Goal: Find specific page/section: Find specific page/section

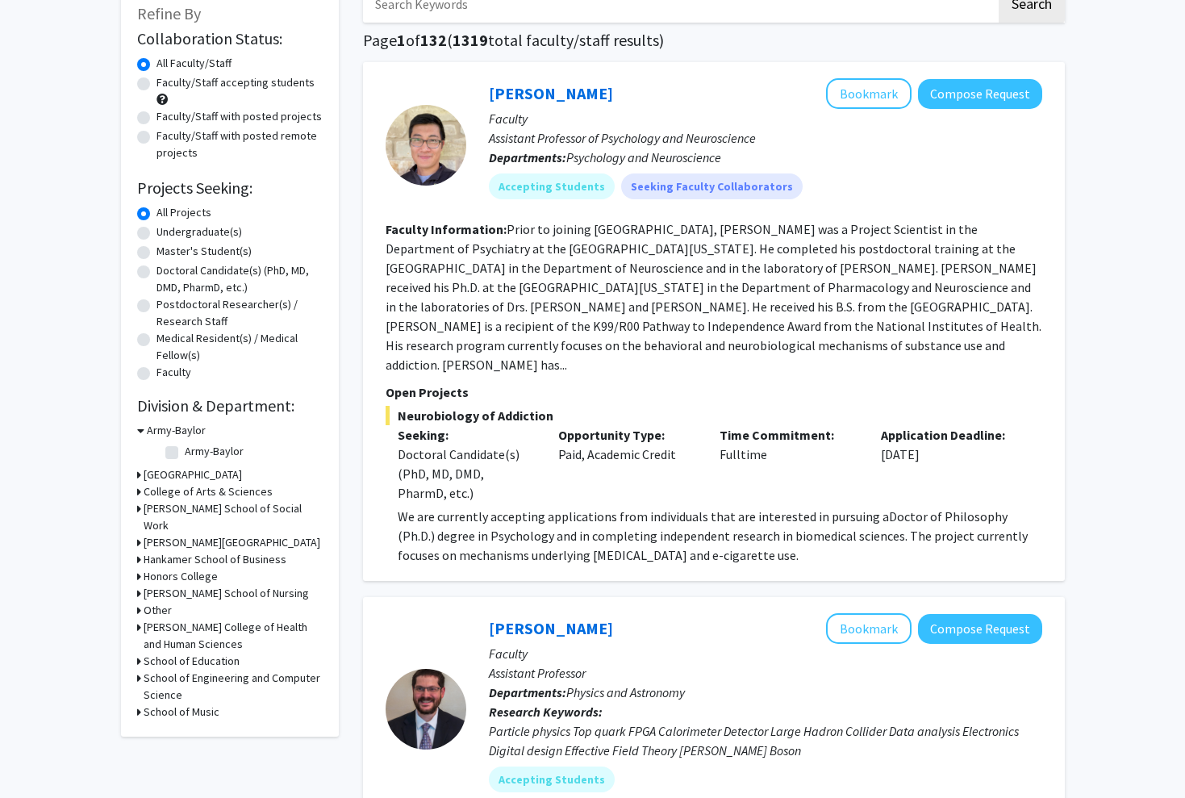
scroll to position [101, 0]
click at [214, 648] on h3 "[PERSON_NAME] College of Health and Human Sciences" at bounding box center [233, 636] width 179 height 34
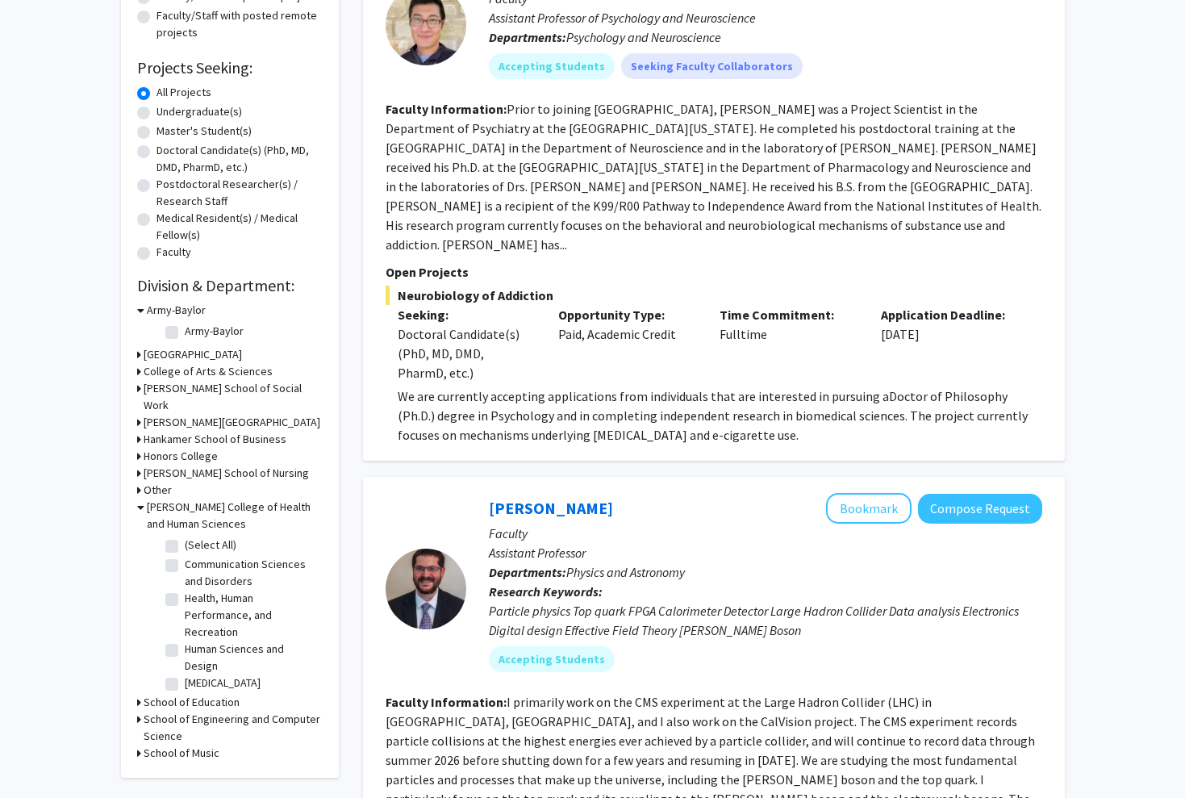
scroll to position [223, 0]
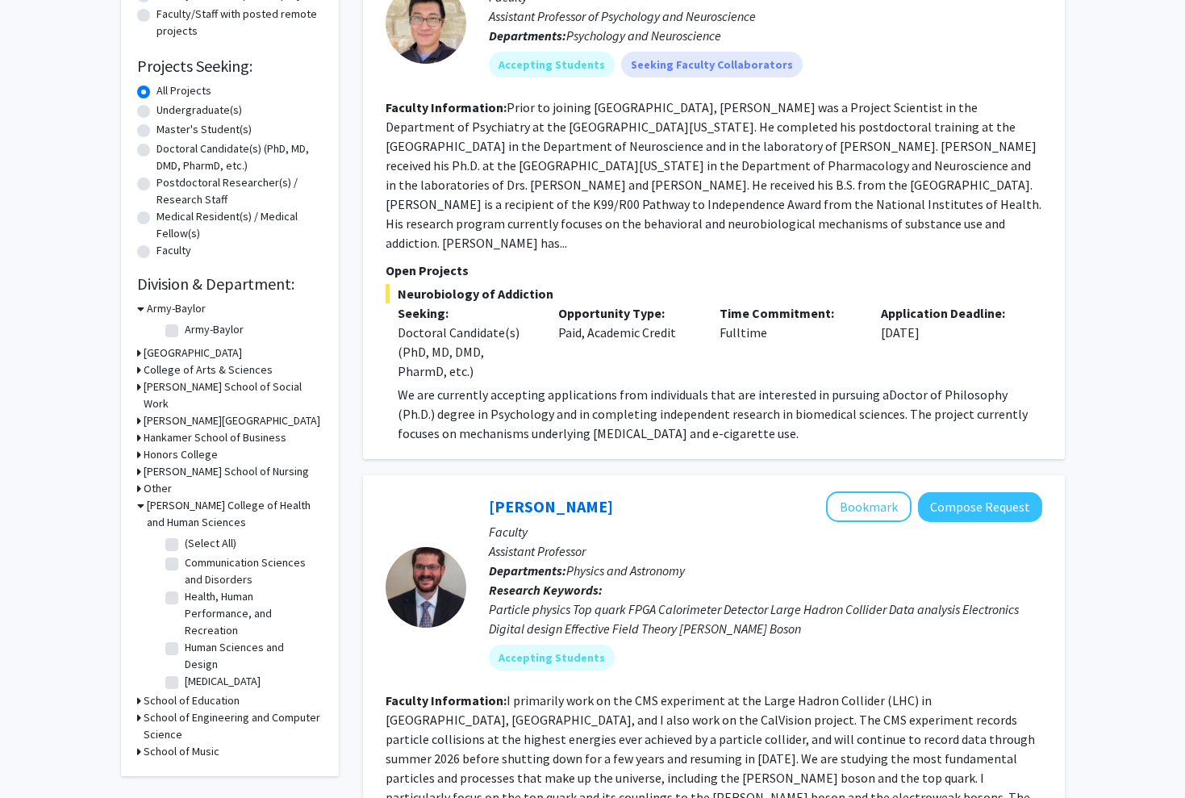
click at [185, 581] on label "Communication Sciences and Disorders" at bounding box center [252, 571] width 134 height 34
click at [185, 565] on input "Communication Sciences and Disorders" at bounding box center [190, 559] width 10 height 10
checkbox input "true"
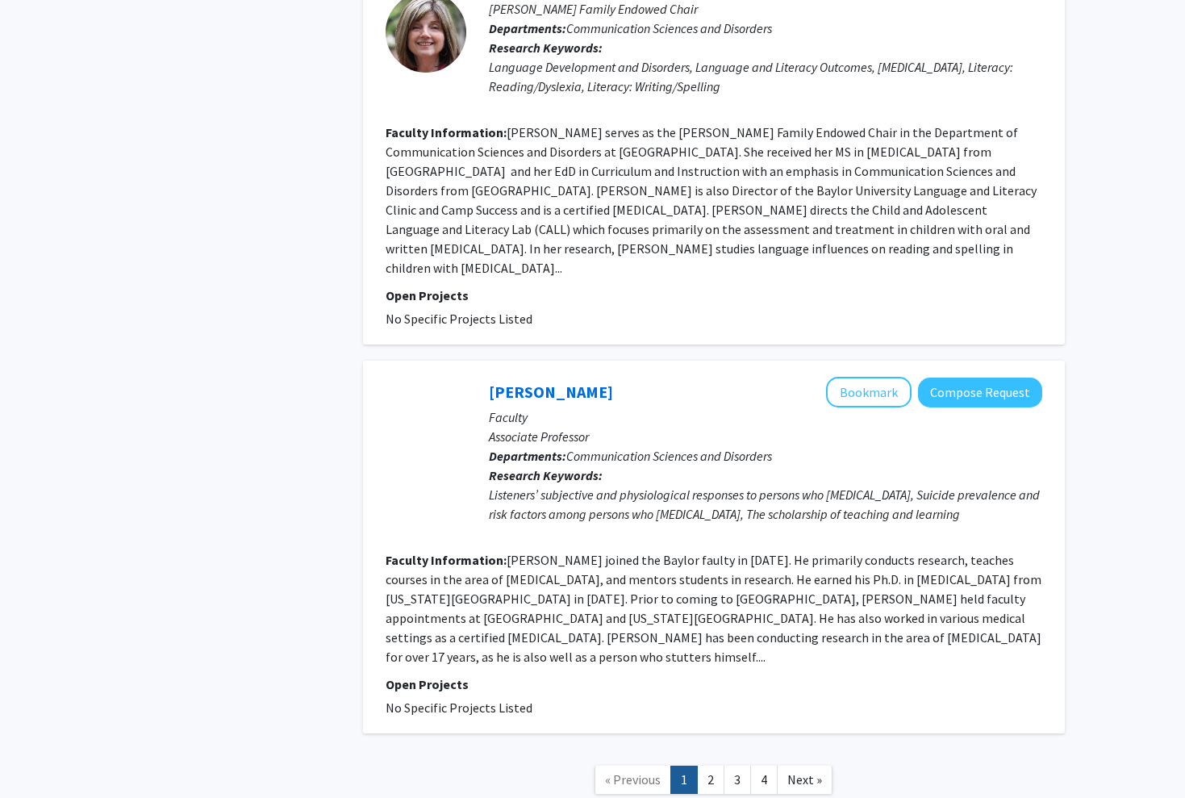
scroll to position [3554, 0]
click at [801, 772] on span "Next »" at bounding box center [805, 780] width 35 height 16
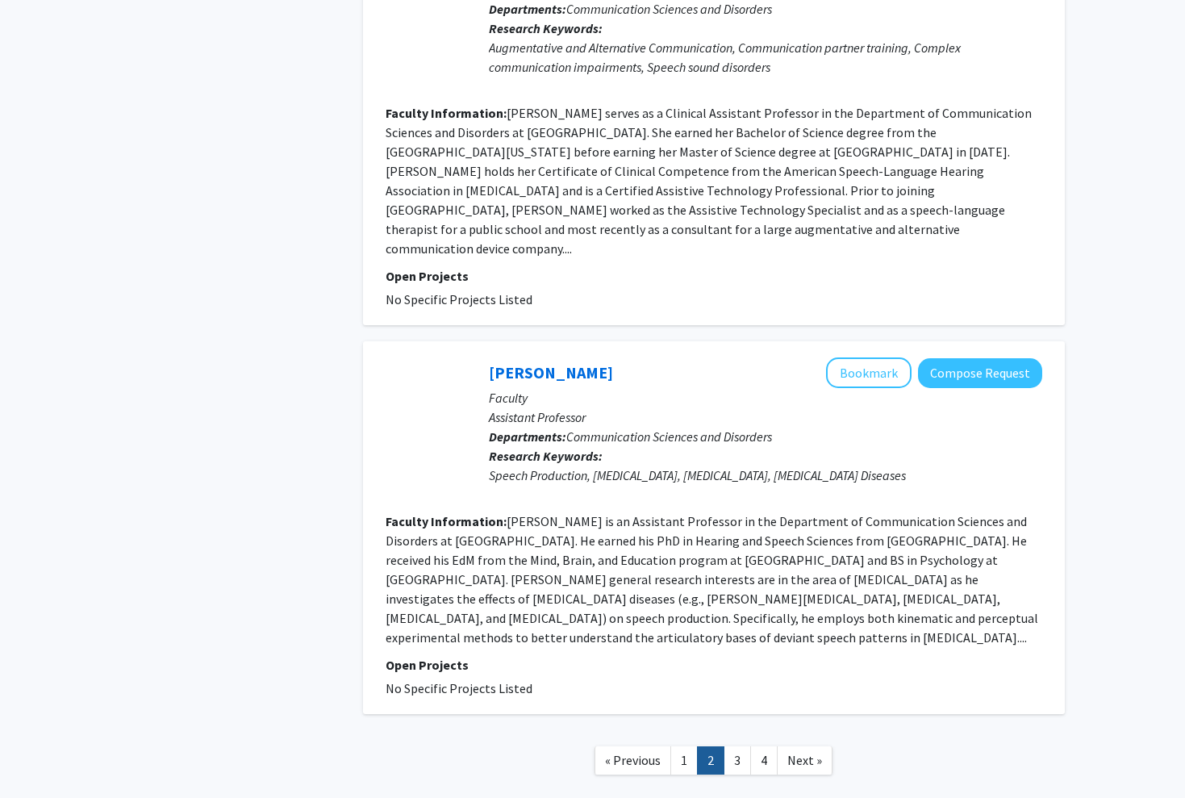
scroll to position [3560, 0]
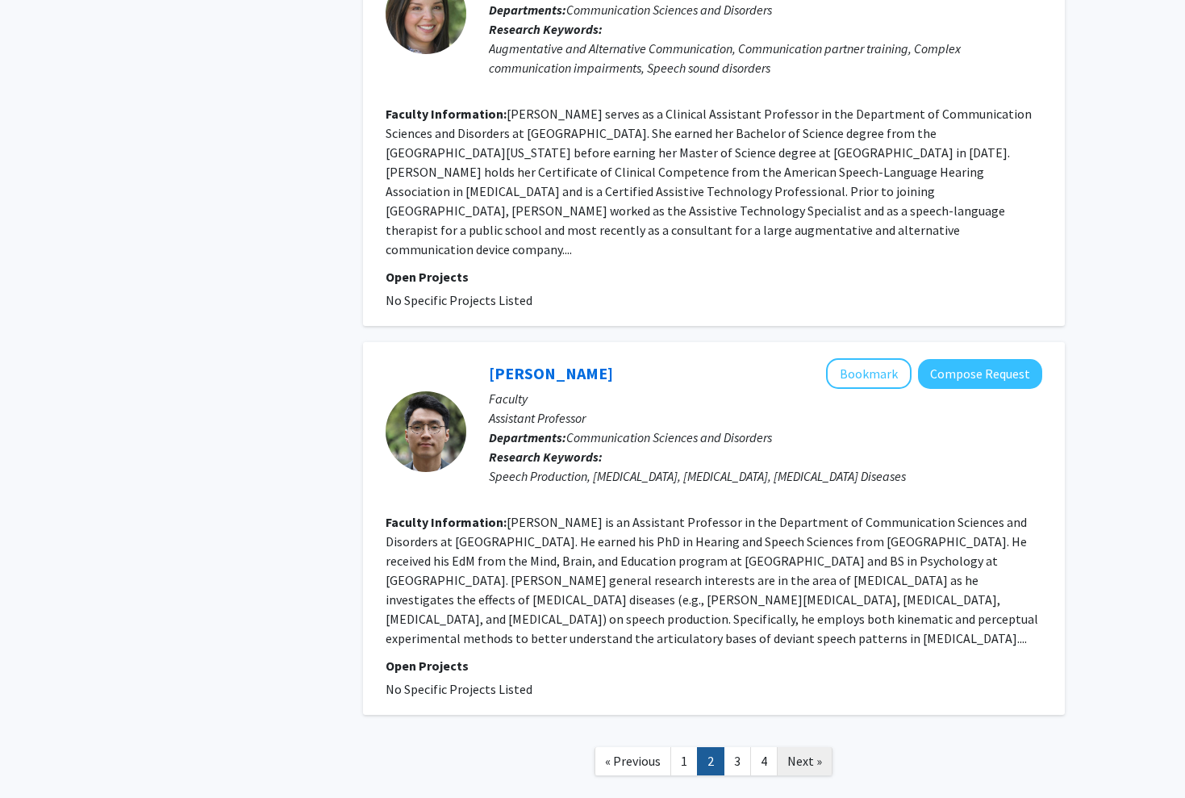
click at [812, 753] on span "Next »" at bounding box center [805, 761] width 35 height 16
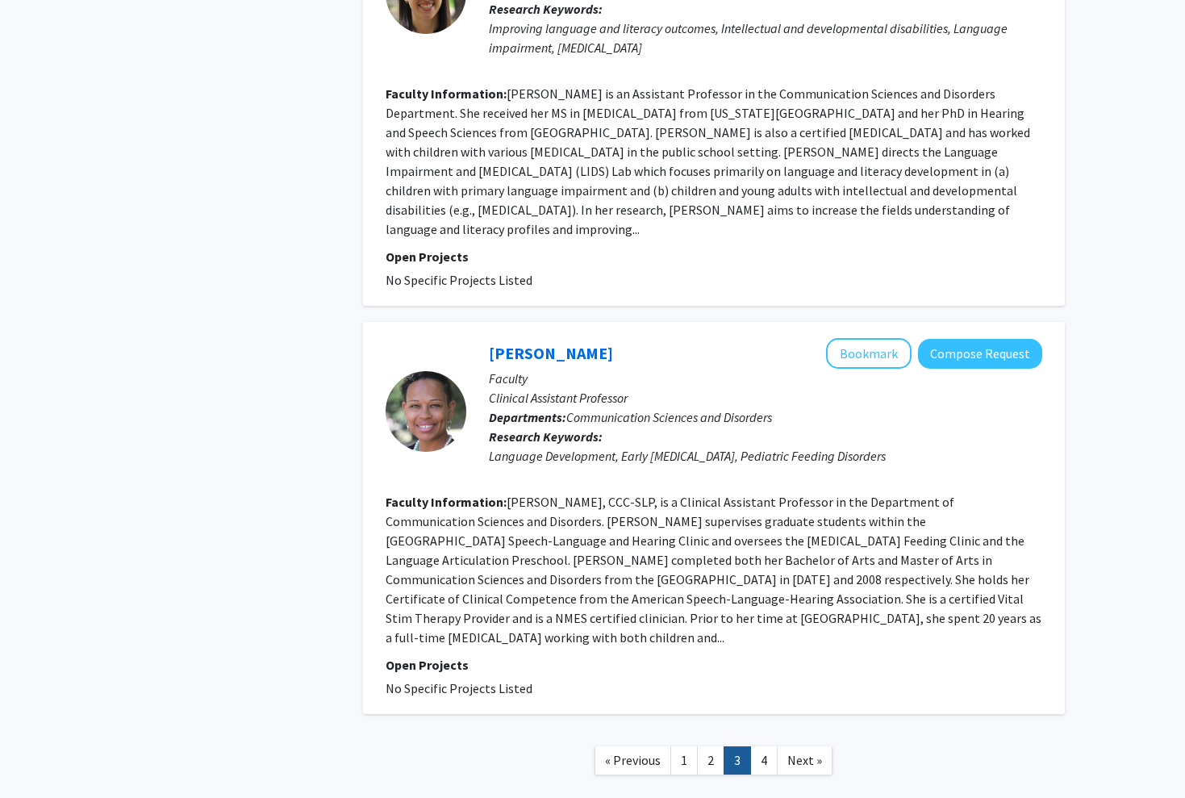
scroll to position [3205, 0]
click at [802, 747] on link "Next »" at bounding box center [805, 761] width 56 height 28
